Goal: Information Seeking & Learning: Learn about a topic

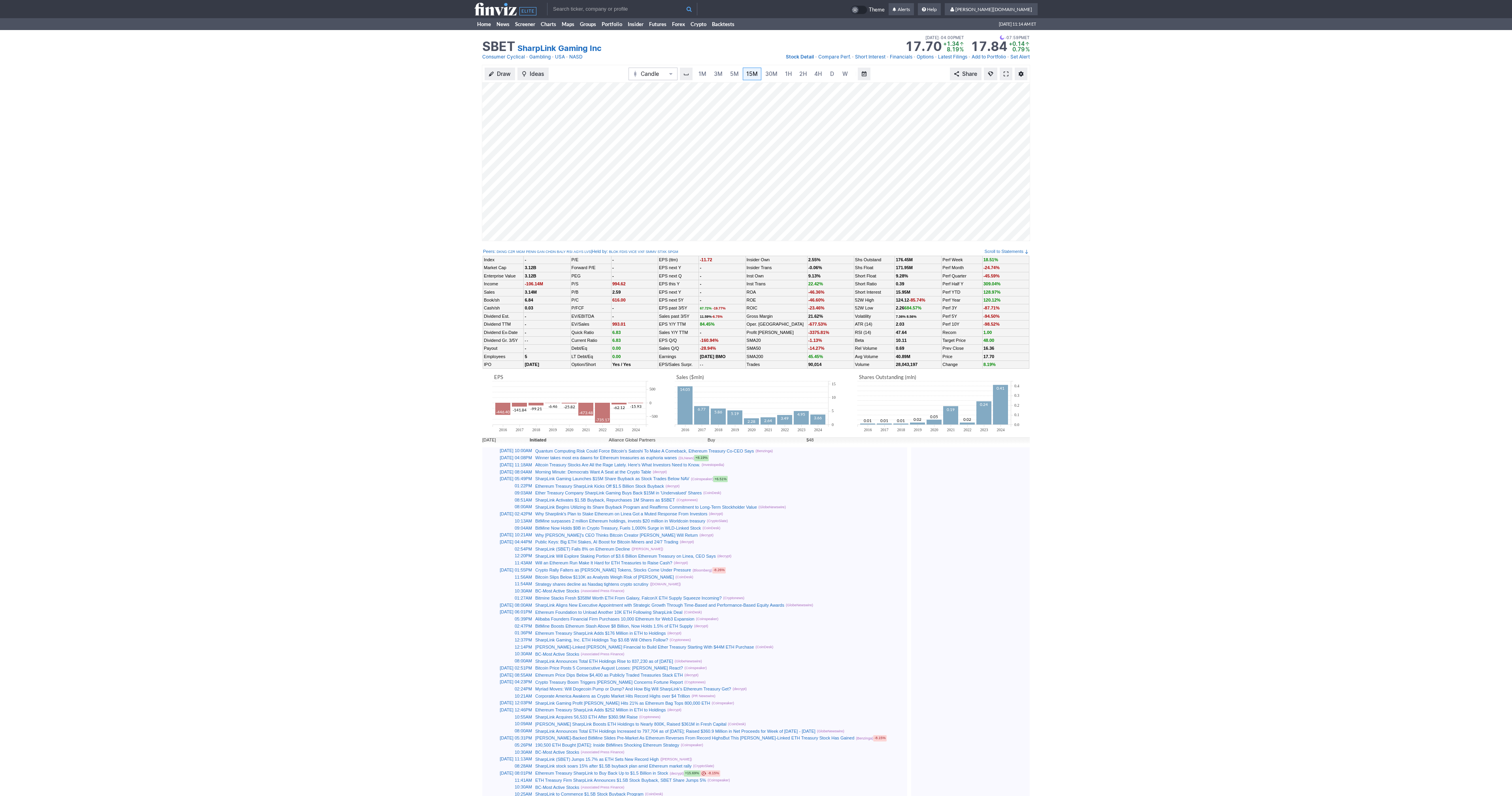
click at [1001, 73] on link at bounding box center [1006, 74] width 13 height 13
click at [1008, 77] on link at bounding box center [1006, 74] width 13 height 13
click at [1005, 77] on span at bounding box center [1006, 73] width 5 height 6
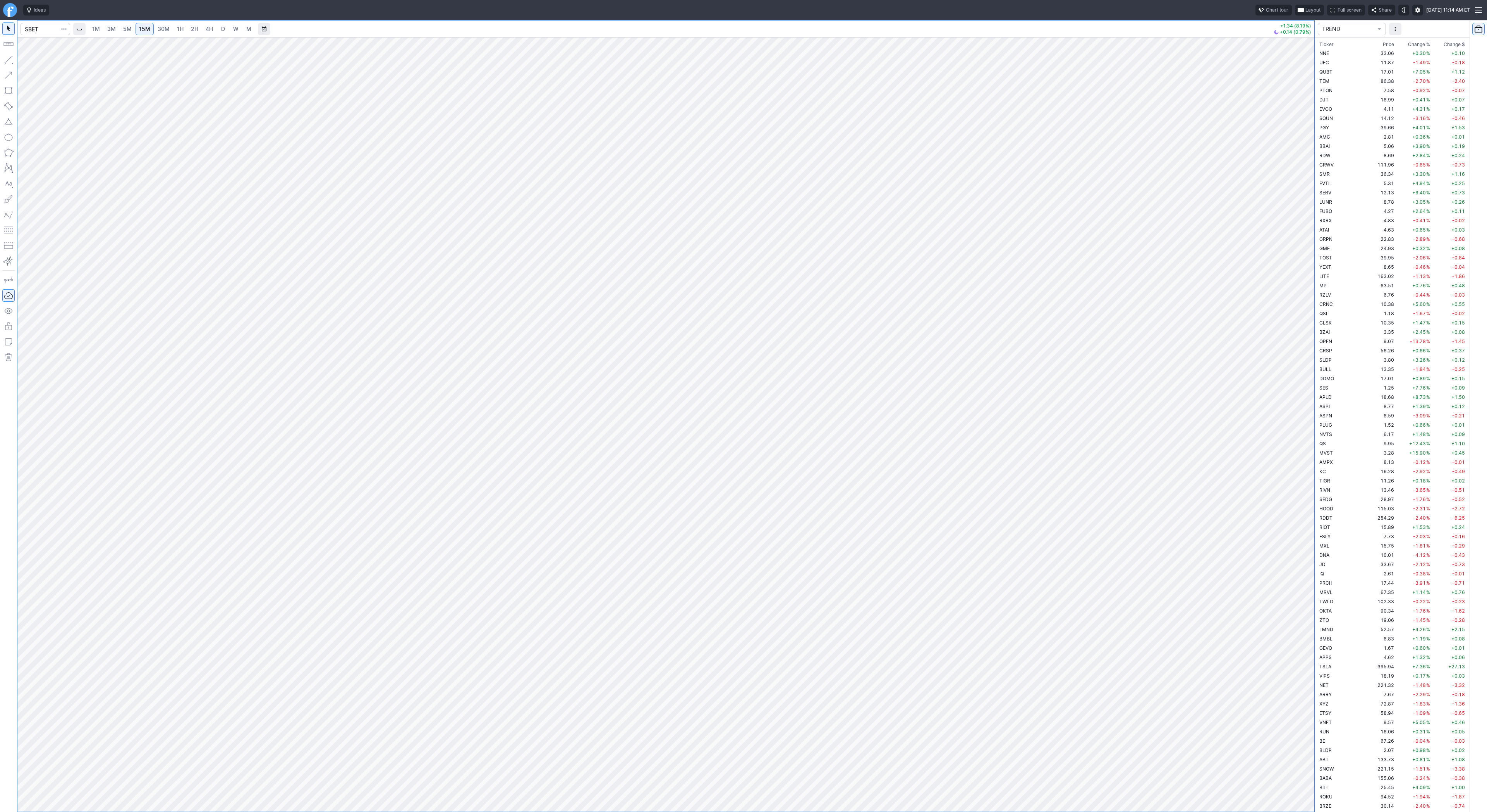
scroll to position [1728, 0]
click at [43, 28] on input "Search" at bounding box center [45, 29] width 50 height 13
type input "eth"
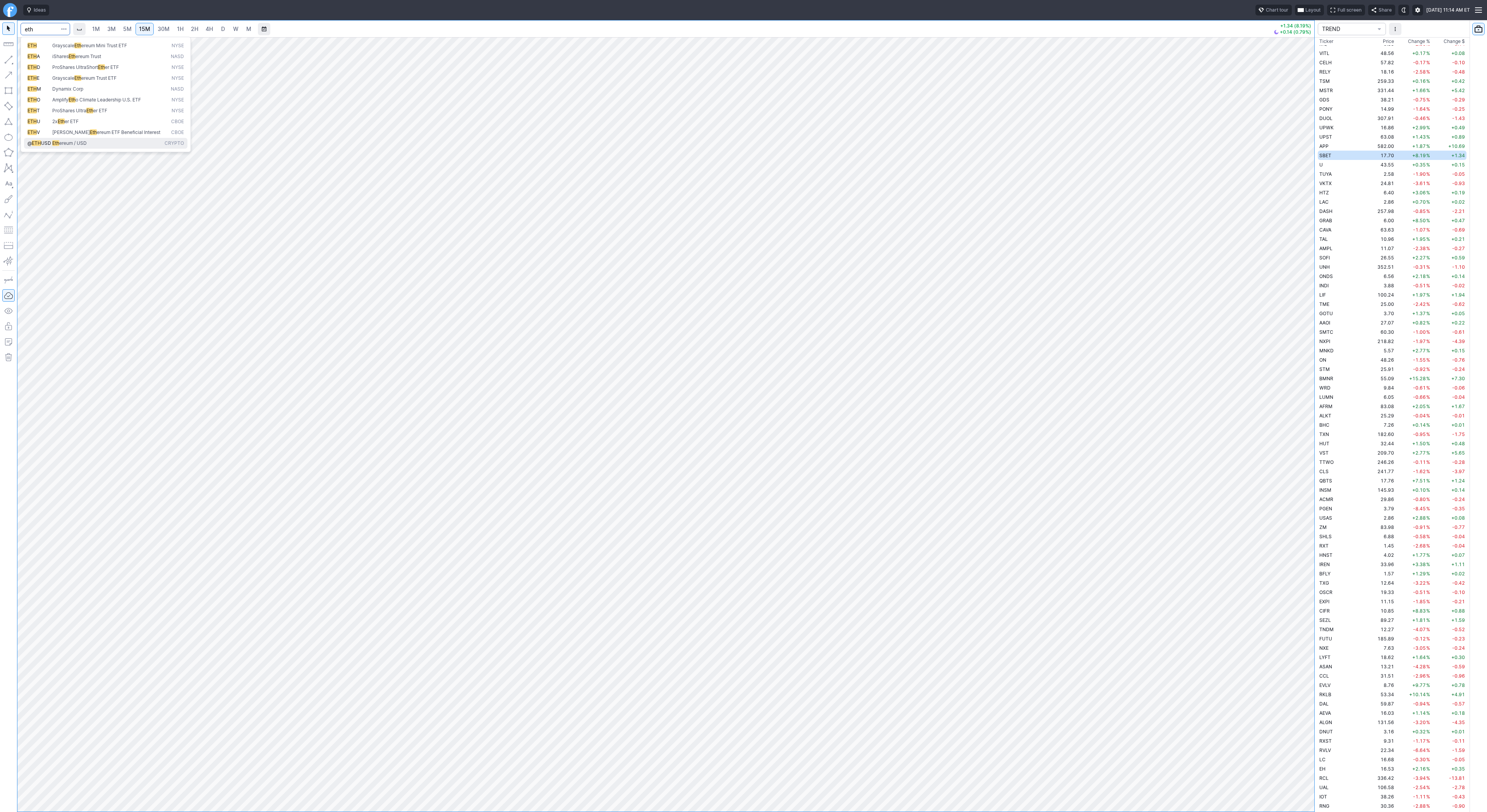
click at [72, 142] on span "ereum / USD" at bounding box center [73, 143] width 27 height 5
click at [211, 32] on span "4H" at bounding box center [210, 28] width 7 height 6
click at [50, 24] on input "Search" at bounding box center [45, 29] width 50 height 13
type input "unh"
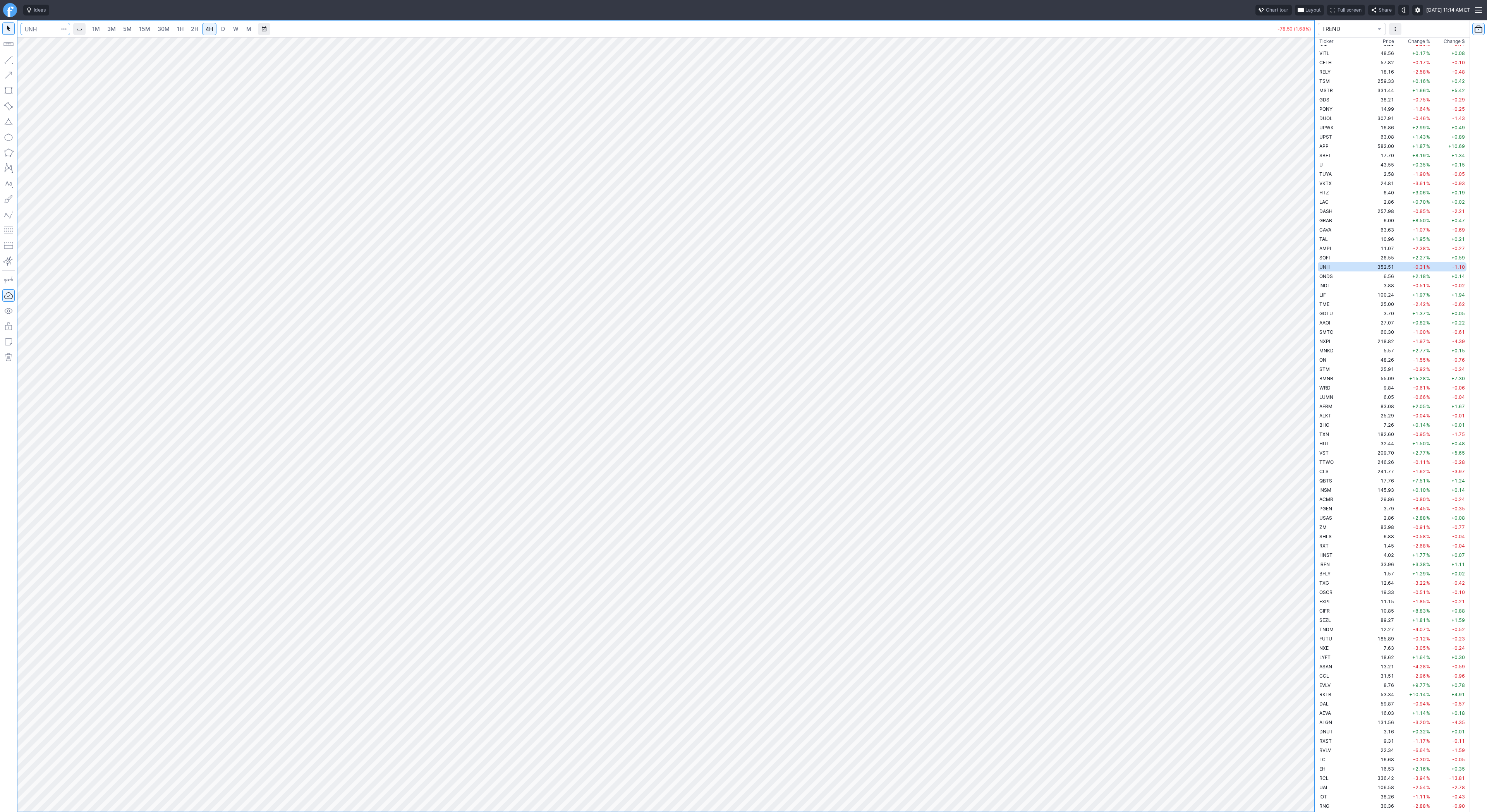
scroll to position [1570, 0]
click at [225, 26] on link "D" at bounding box center [223, 29] width 13 height 13
click at [243, 29] on link "M" at bounding box center [249, 29] width 13 height 13
click at [238, 30] on link "W" at bounding box center [236, 29] width 13 height 13
click at [1296, 463] on div at bounding box center [665, 425] width 1296 height 775
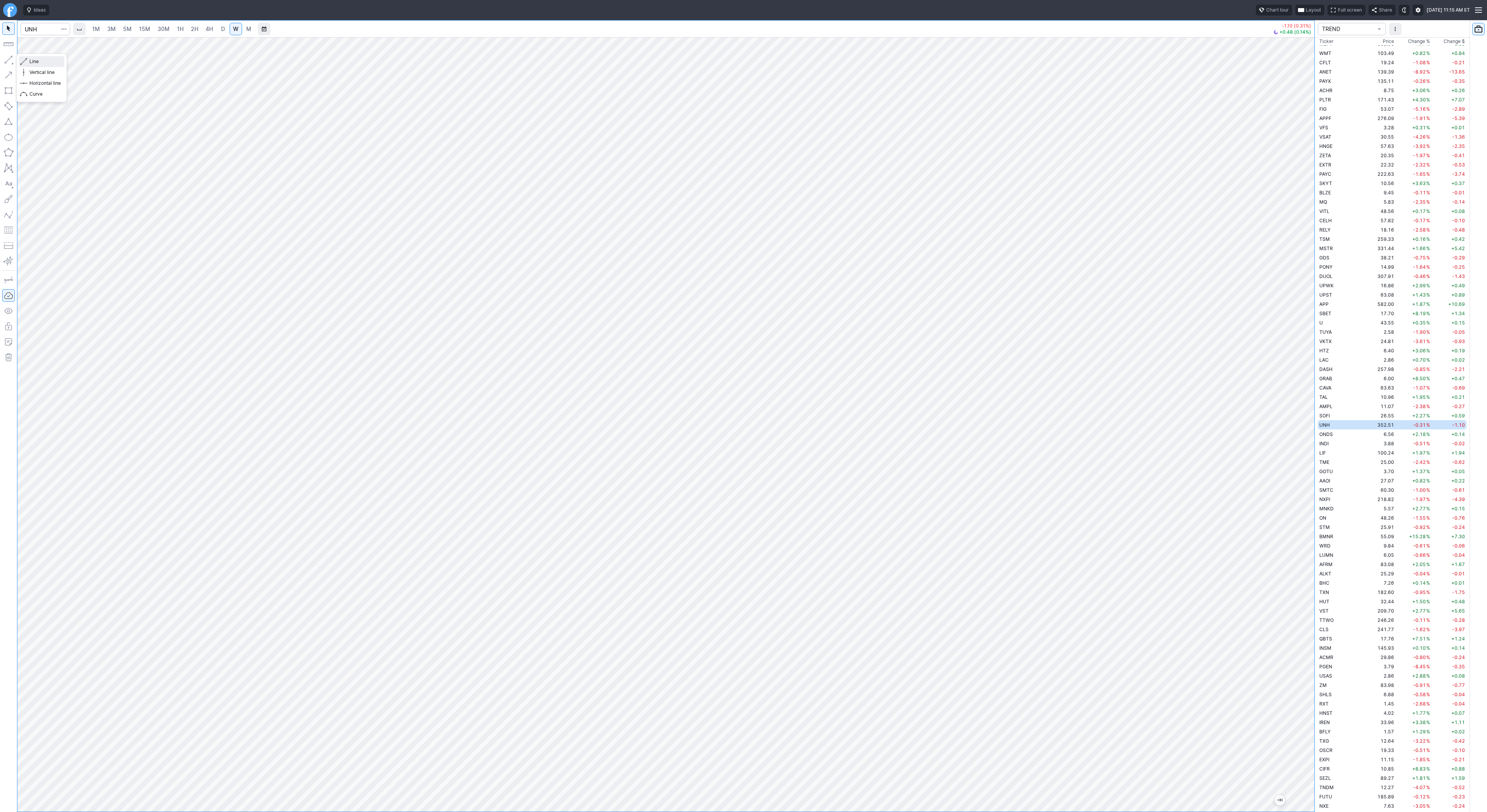
click at [43, 64] on span "Line" at bounding box center [44, 62] width 32 height 8
click at [32, 61] on span "Line" at bounding box center [44, 62] width 32 height 8
click at [37, 62] on span "Line" at bounding box center [44, 62] width 32 height 8
click at [53, 62] on span "Line" at bounding box center [44, 62] width 32 height 8
click at [217, 32] on link "D" at bounding box center [223, 29] width 13 height 13
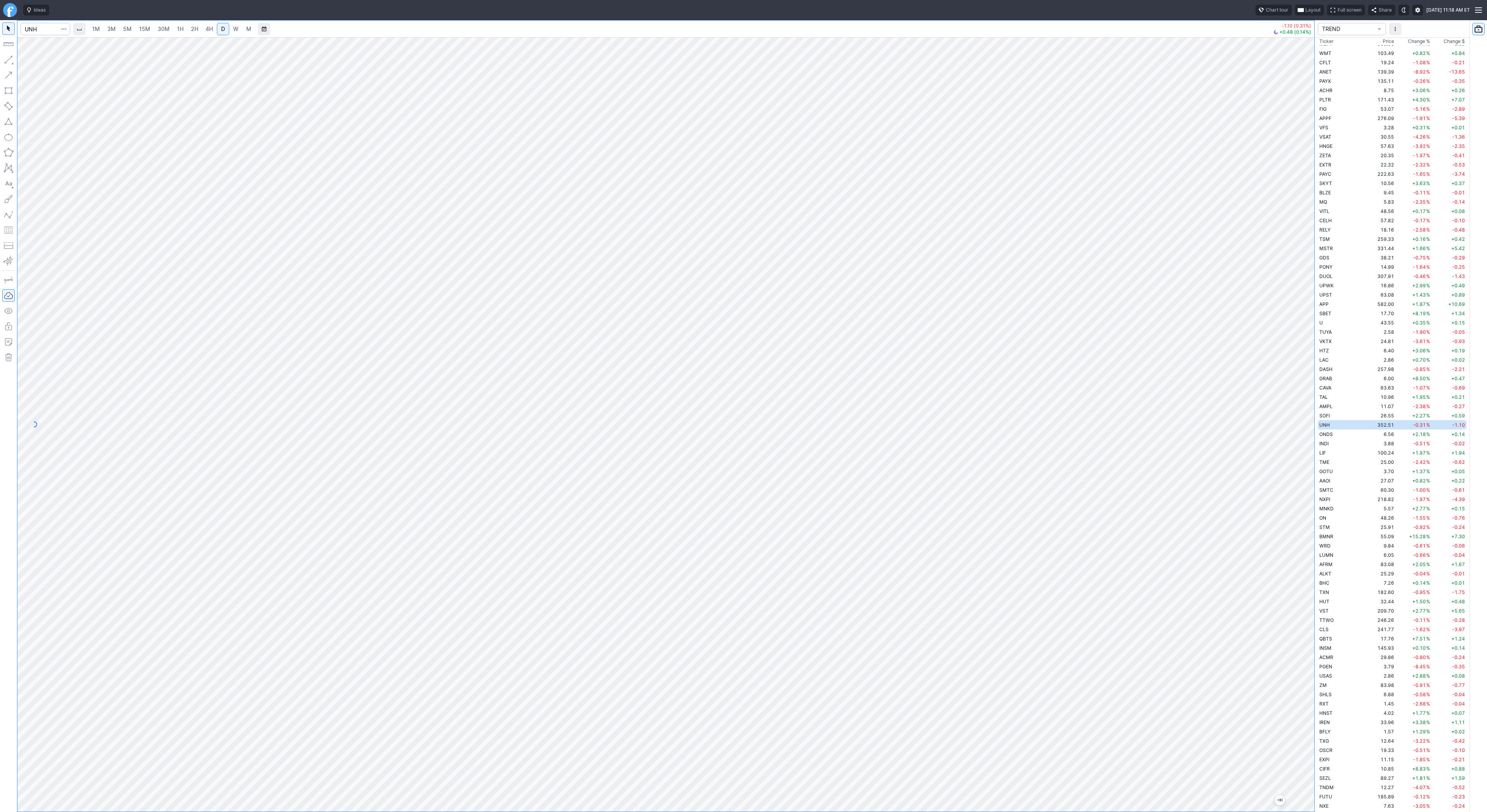
click at [236, 27] on span "W" at bounding box center [236, 28] width 5 height 6
click at [221, 28] on span "D" at bounding box center [223, 28] width 4 height 6
click at [7, 64] on button "button" at bounding box center [9, 60] width 13 height 13
click at [31, 61] on span "Line" at bounding box center [44, 62] width 32 height 8
click at [53, 31] on input "Search" at bounding box center [45, 29] width 50 height 13
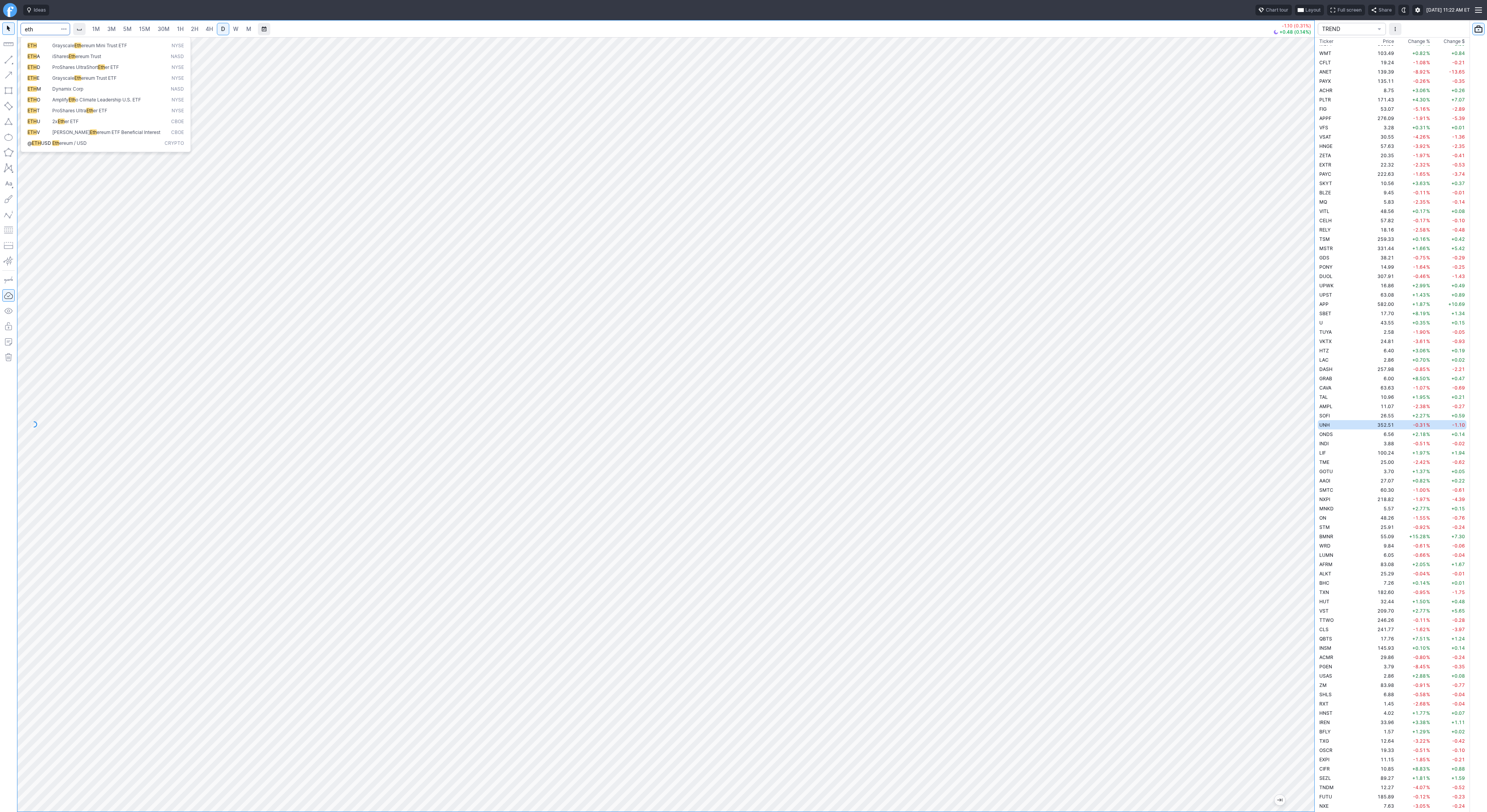
type input "eth"
click at [82, 141] on span "ereum / USD" at bounding box center [73, 143] width 27 height 5
click at [132, 28] on link "5M" at bounding box center [127, 29] width 15 height 13
click at [159, 31] on span "30M" at bounding box center [163, 28] width 12 height 6
click at [43, 25] on input "Search" at bounding box center [45, 29] width 50 height 13
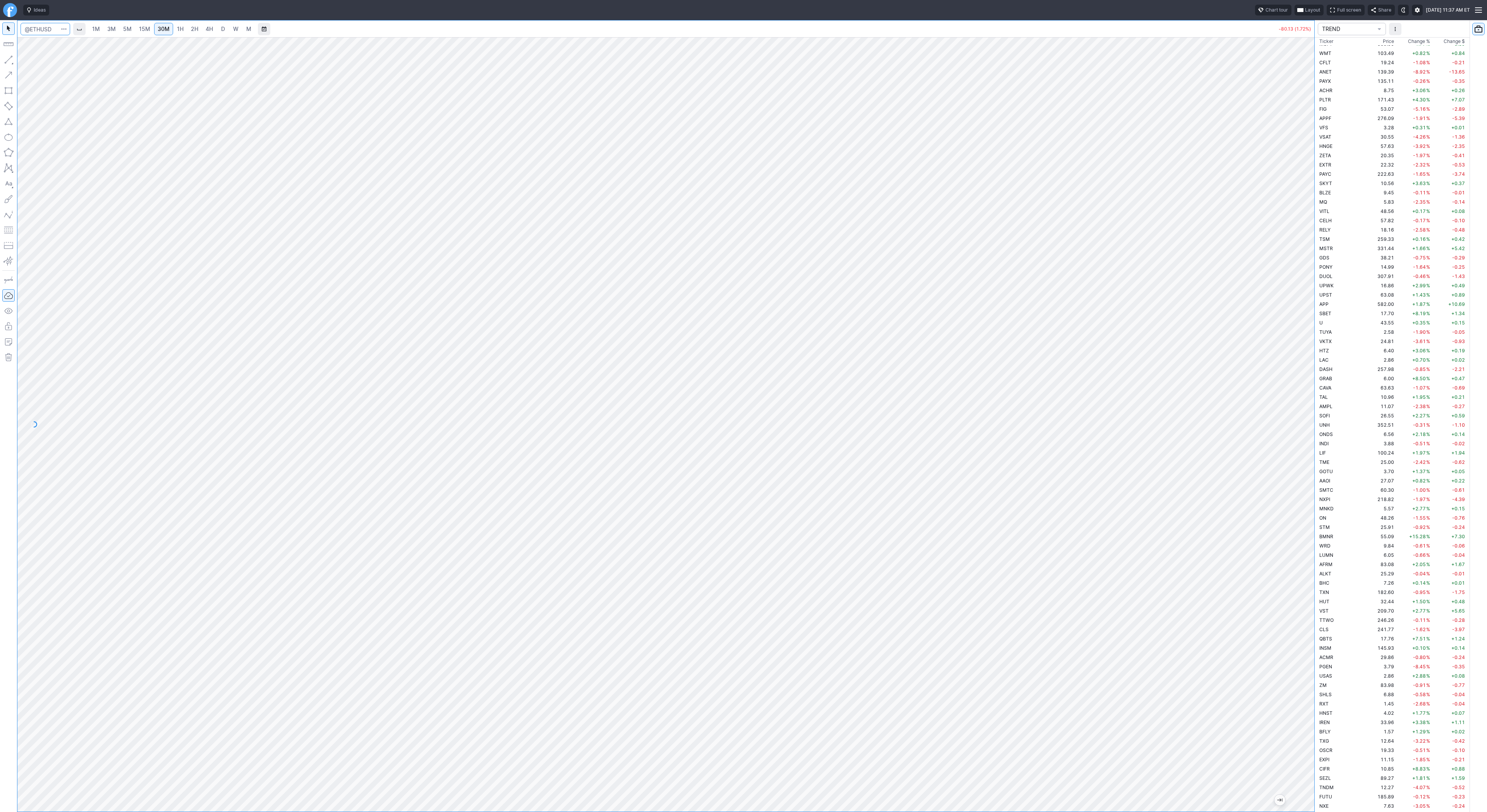
click at [43, 25] on input "Search" at bounding box center [45, 29] width 50 height 13
type input "sbet"
click at [50, 46] on span "SBET" at bounding box center [39, 45] width 24 height 6
click at [199, 30] on link "2H" at bounding box center [195, 29] width 15 height 13
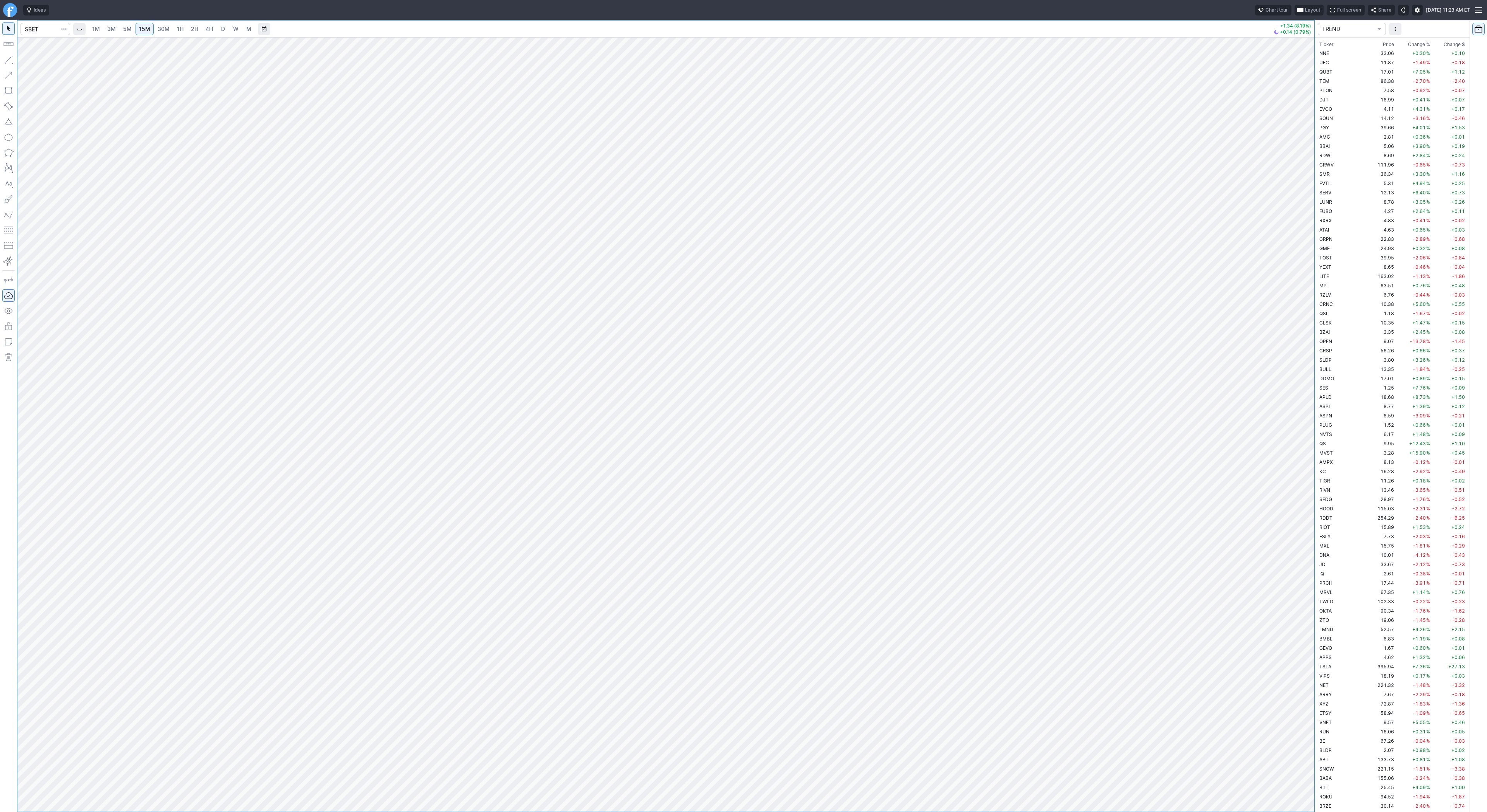
scroll to position [1728, 0]
click at [226, 29] on link "D" at bounding box center [223, 29] width 13 height 13
click at [39, 24] on input "Search" at bounding box center [45, 29] width 50 height 13
type input "unh"
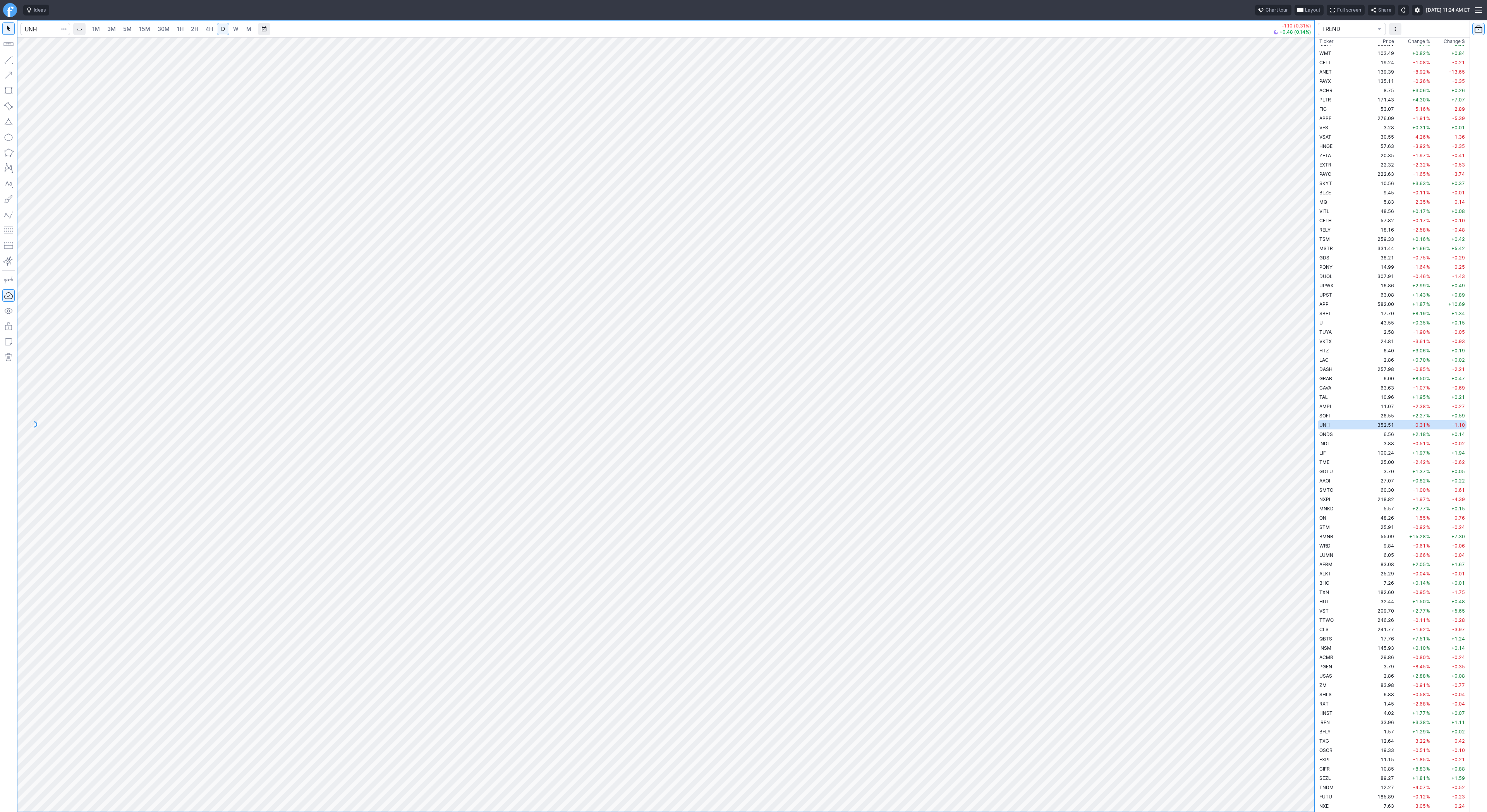
click at [235, 31] on span "W" at bounding box center [236, 28] width 5 height 6
click at [222, 30] on span "D" at bounding box center [223, 28] width 4 height 6
click at [240, 32] on link "W" at bounding box center [236, 29] width 13 height 13
click at [221, 34] on link "D" at bounding box center [223, 29] width 13 height 13
click at [230, 30] on link "W" at bounding box center [236, 29] width 13 height 13
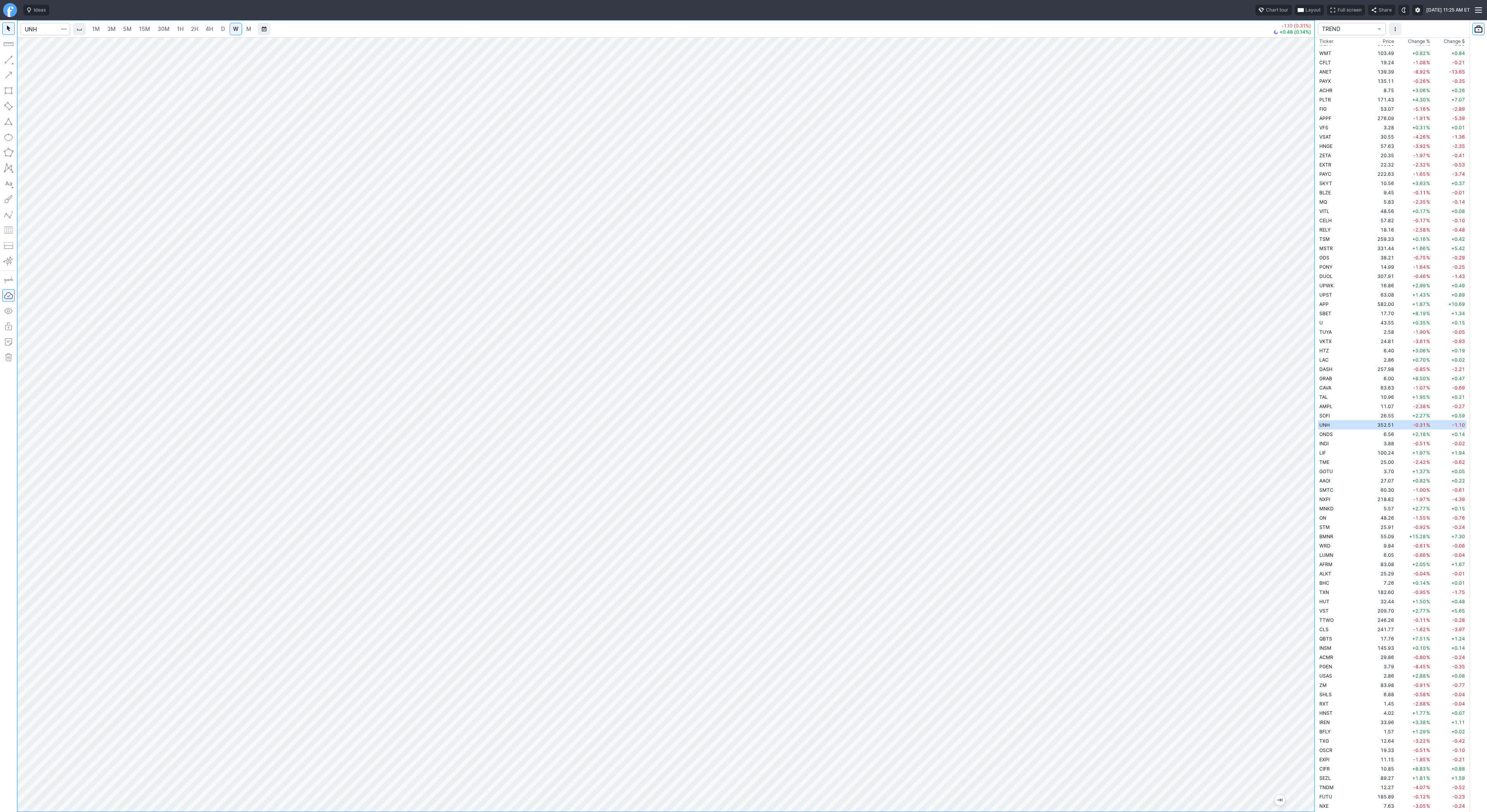
click at [206, 27] on span "4H" at bounding box center [210, 28] width 7 height 6
click at [223, 31] on span "D" at bounding box center [223, 28] width 4 height 6
click at [234, 29] on span "W" at bounding box center [236, 28] width 5 height 6
click at [28, 58] on button "Line" at bounding box center [42, 62] width 45 height 11
click at [5, 60] on button "button" at bounding box center [9, 60] width 13 height 13
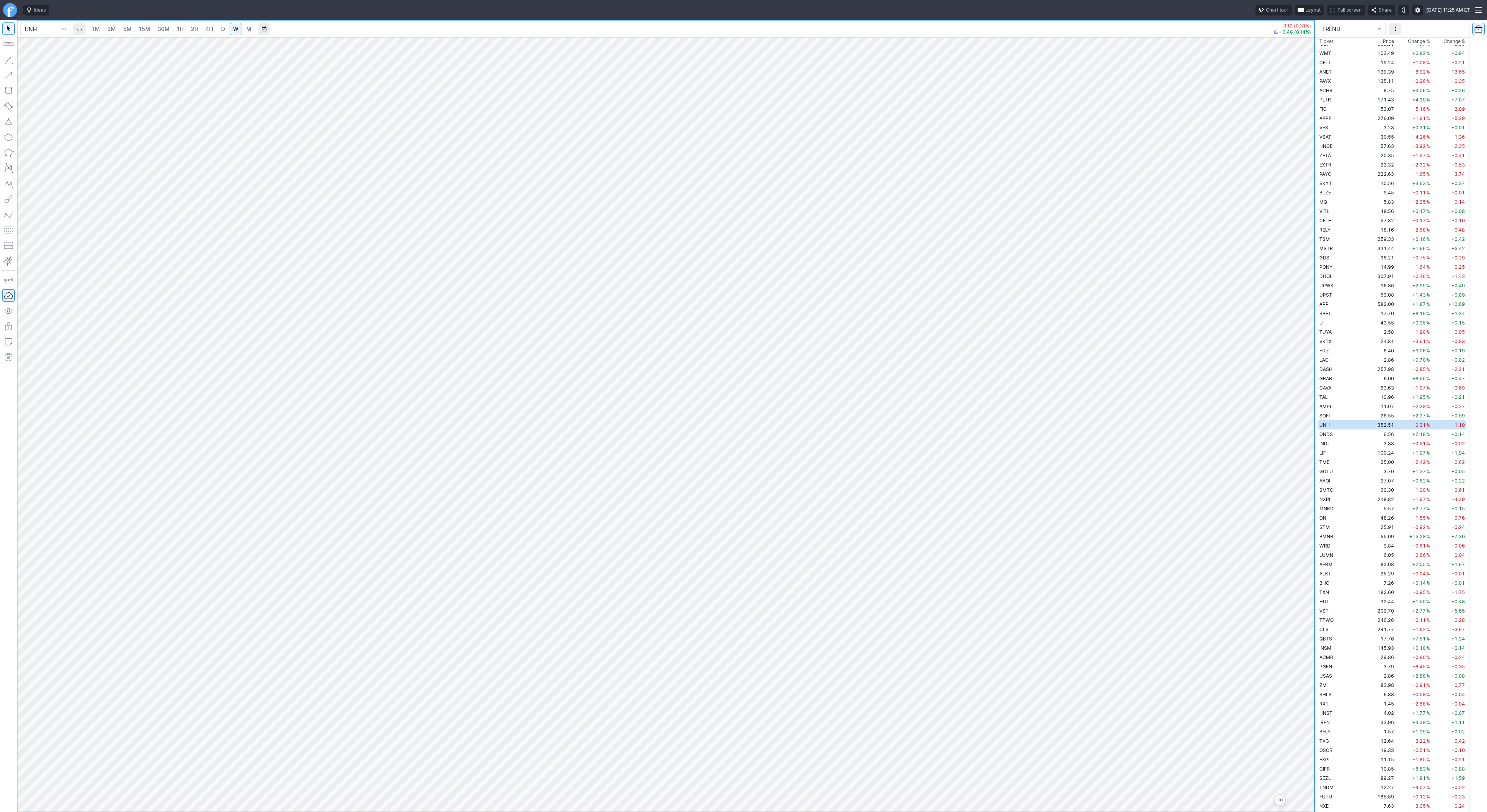
click at [221, 27] on span "D" at bounding box center [223, 28] width 4 height 6
click at [24, 61] on span "button" at bounding box center [24, 62] width 5 height 11
click at [7, 60] on button "button" at bounding box center [9, 60] width 13 height 13
click at [40, 61] on span "Line" at bounding box center [44, 62] width 32 height 8
click at [37, 63] on span "Line" at bounding box center [44, 62] width 32 height 8
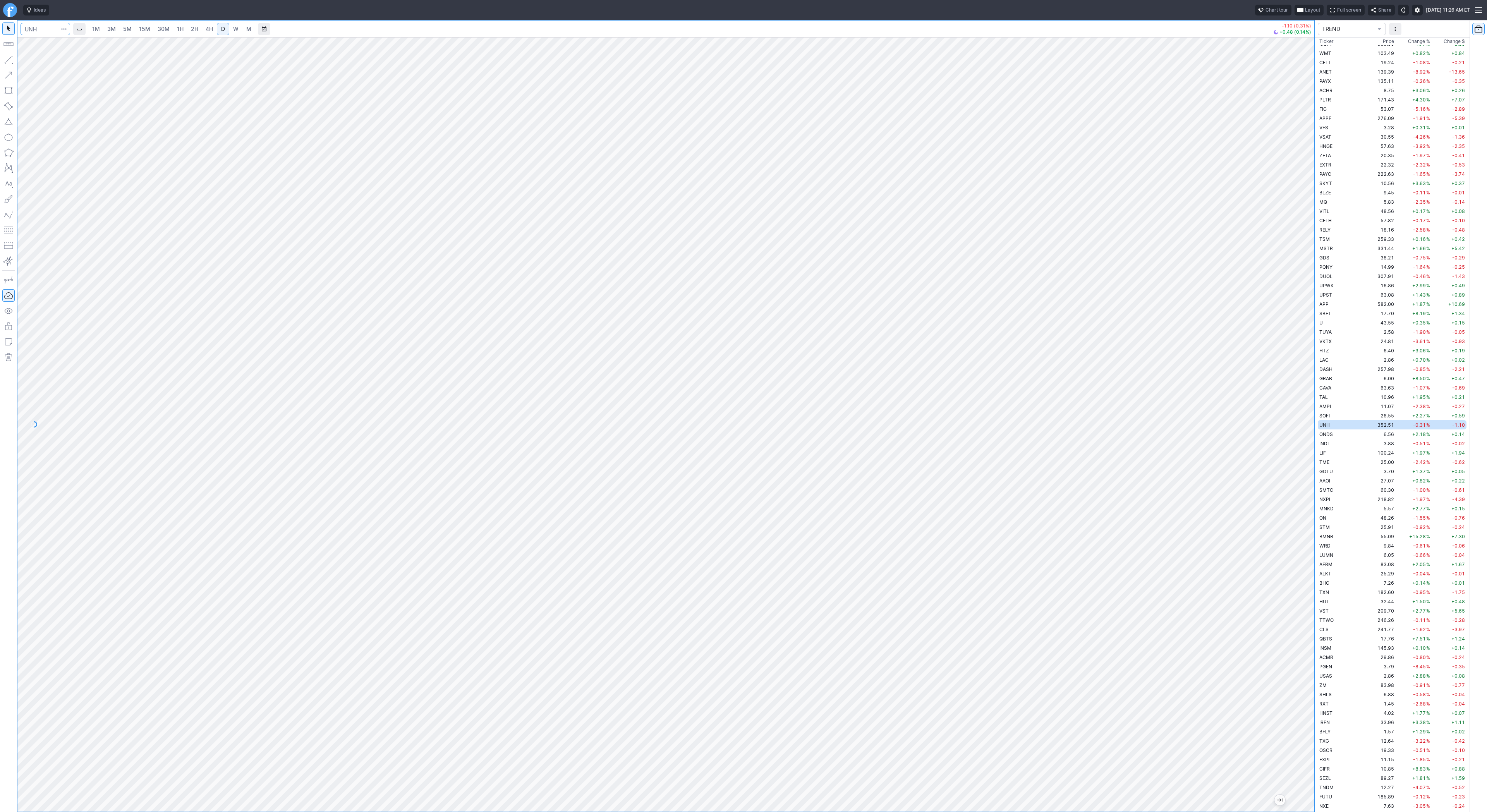
click at [45, 25] on input "Search" at bounding box center [45, 29] width 50 height 13
type input "unh"
click at [50, 43] on span "UNH" at bounding box center [39, 45] width 24 height 6
click at [107, 30] on span "3M" at bounding box center [111, 28] width 8 height 6
click at [228, 33] on link "D" at bounding box center [223, 29] width 13 height 13
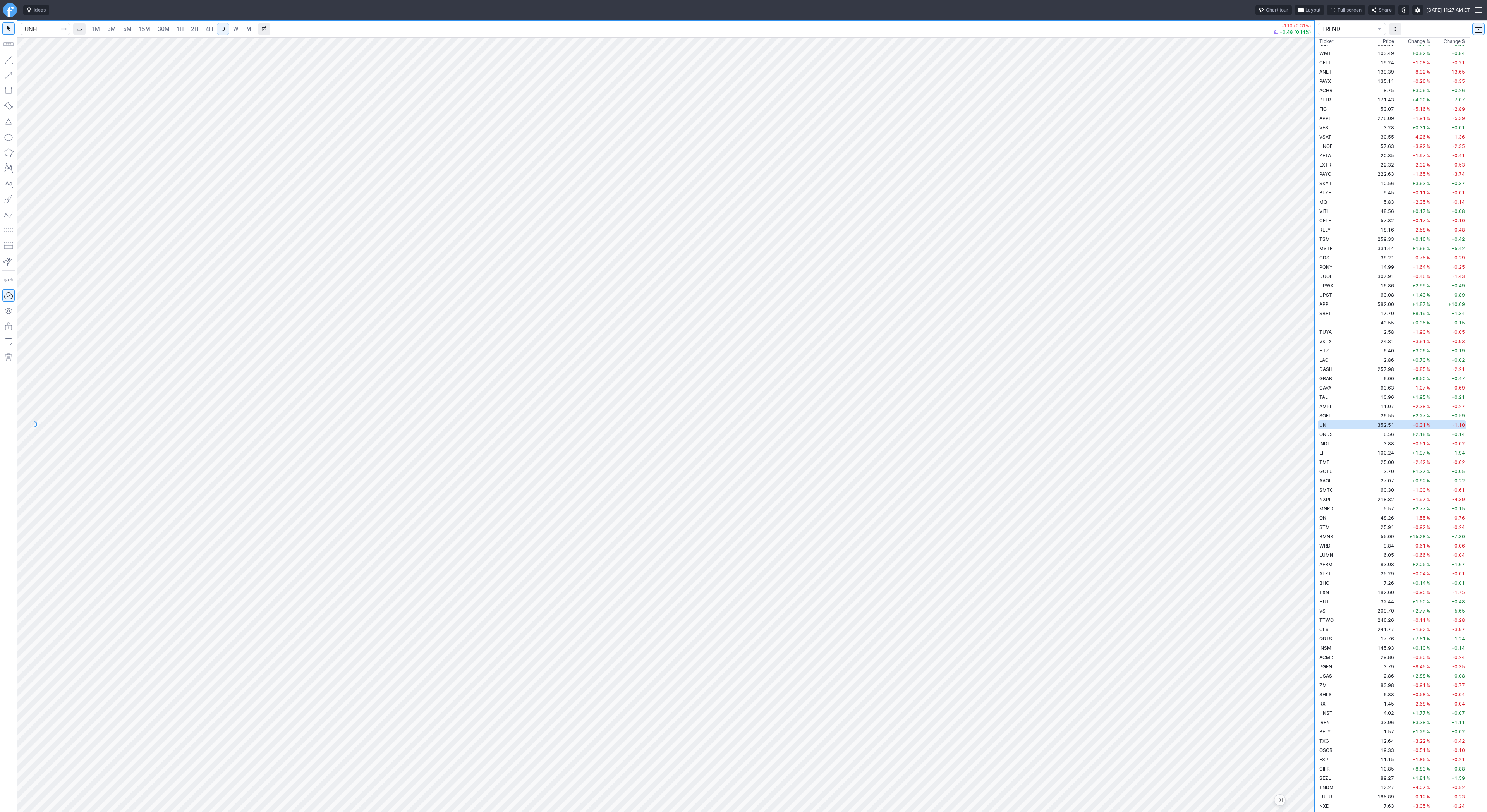
click at [235, 26] on span "W" at bounding box center [236, 28] width 5 height 6
click at [34, 61] on span "Line" at bounding box center [44, 62] width 32 height 8
click at [43, 63] on span "Line" at bounding box center [44, 62] width 32 height 8
click at [45, 63] on span "Line" at bounding box center [44, 62] width 32 height 8
click at [217, 32] on link "D" at bounding box center [223, 29] width 13 height 13
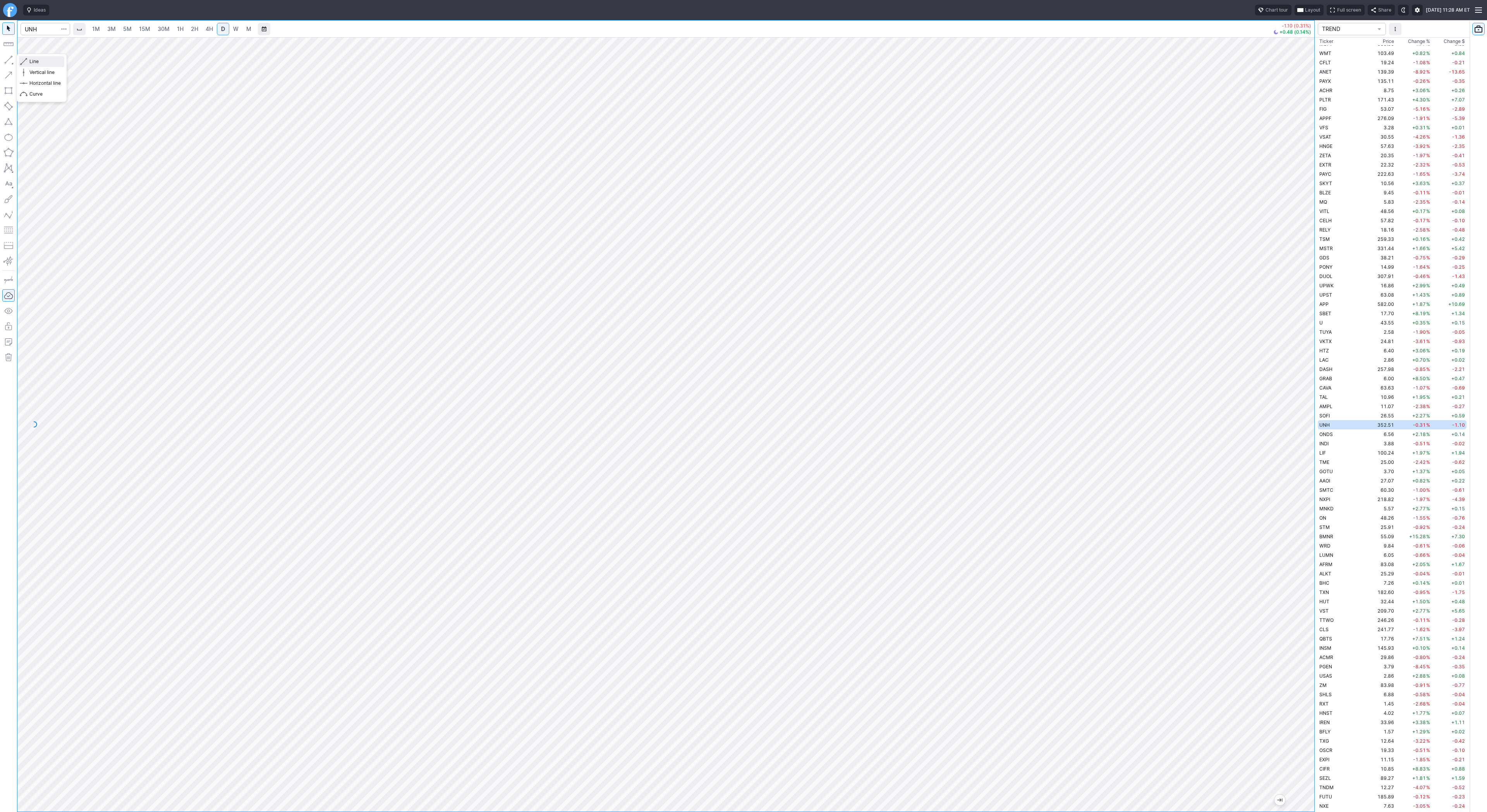
click at [32, 62] on span "Line" at bounding box center [44, 62] width 32 height 8
click at [49, 29] on input "Search" at bounding box center [45, 29] width 50 height 13
type input "@eth"
click at [59, 47] on span "Ethereum / USD" at bounding box center [75, 45] width 34 height 5
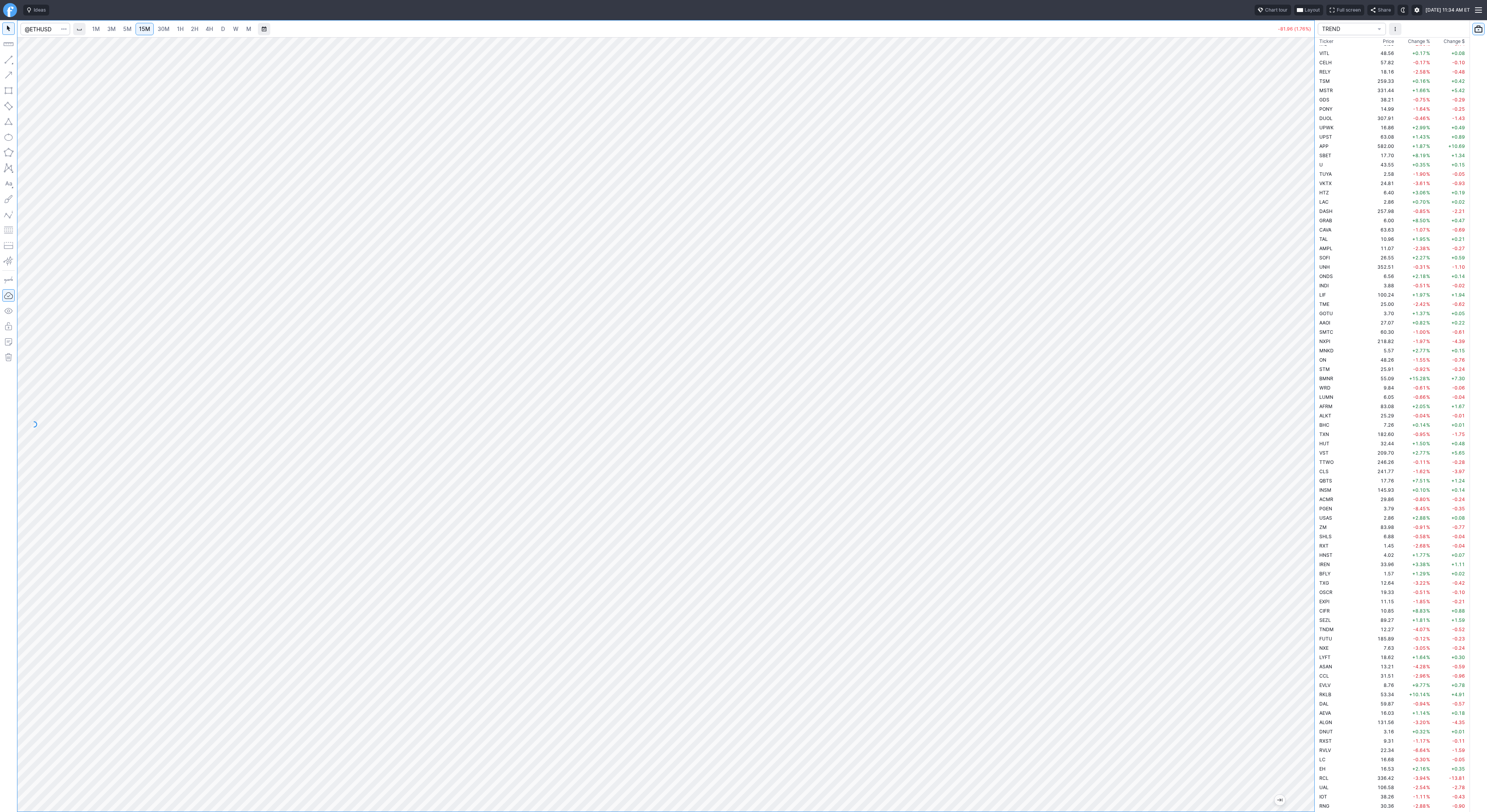
click at [105, 30] on link "3M" at bounding box center [111, 29] width 15 height 13
click at [37, 28] on input "Search" at bounding box center [45, 29] width 50 height 13
click at [58, 142] on span "Eth" at bounding box center [56, 143] width 7 height 5
type input "@ETHUSD"
click at [163, 28] on span "30M" at bounding box center [163, 28] width 12 height 6
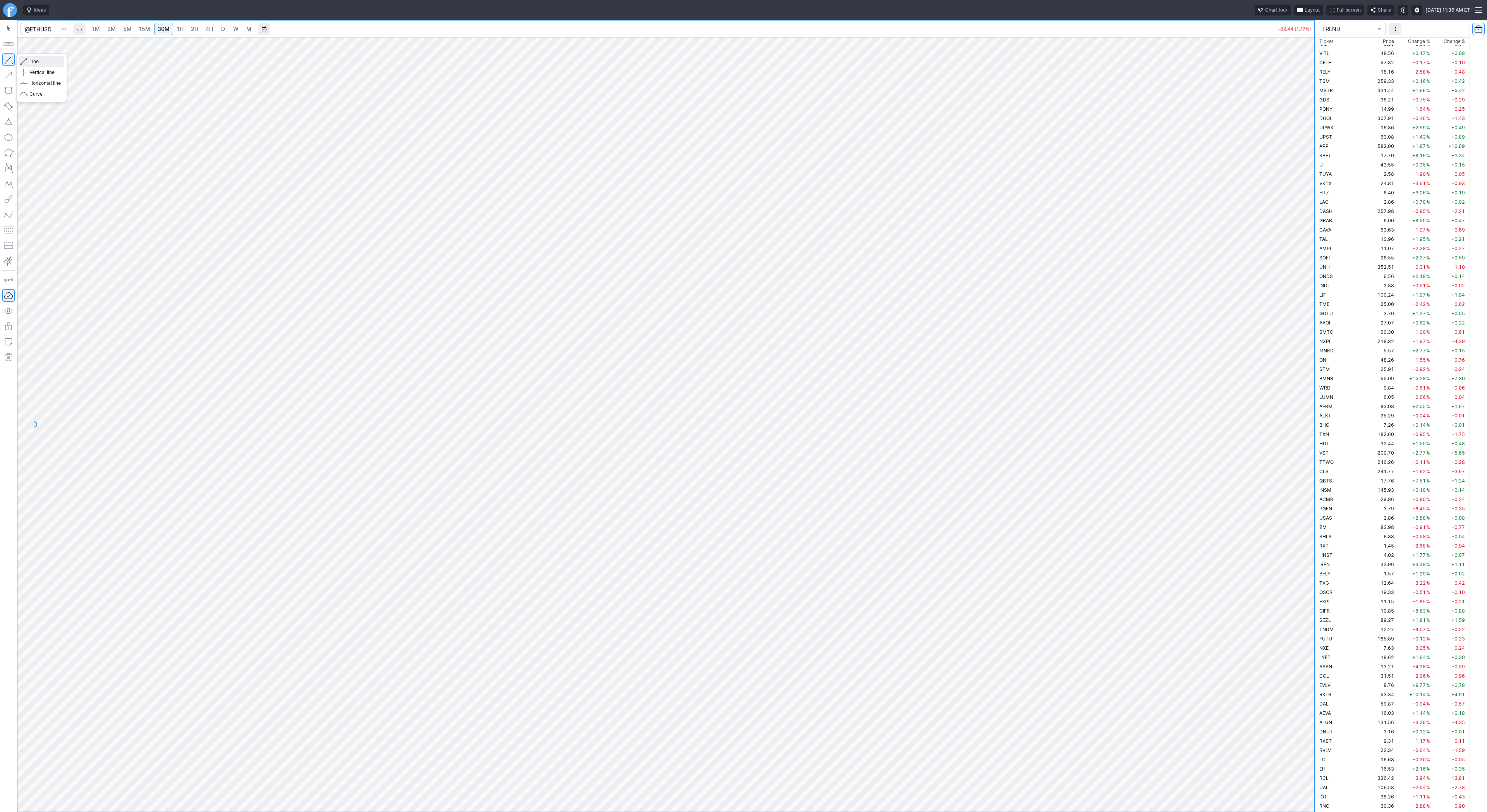
click at [31, 63] on span "Line" at bounding box center [44, 62] width 32 height 8
click at [54, 63] on span "Line" at bounding box center [44, 62] width 32 height 8
